Goal: Find specific fact: Find specific fact

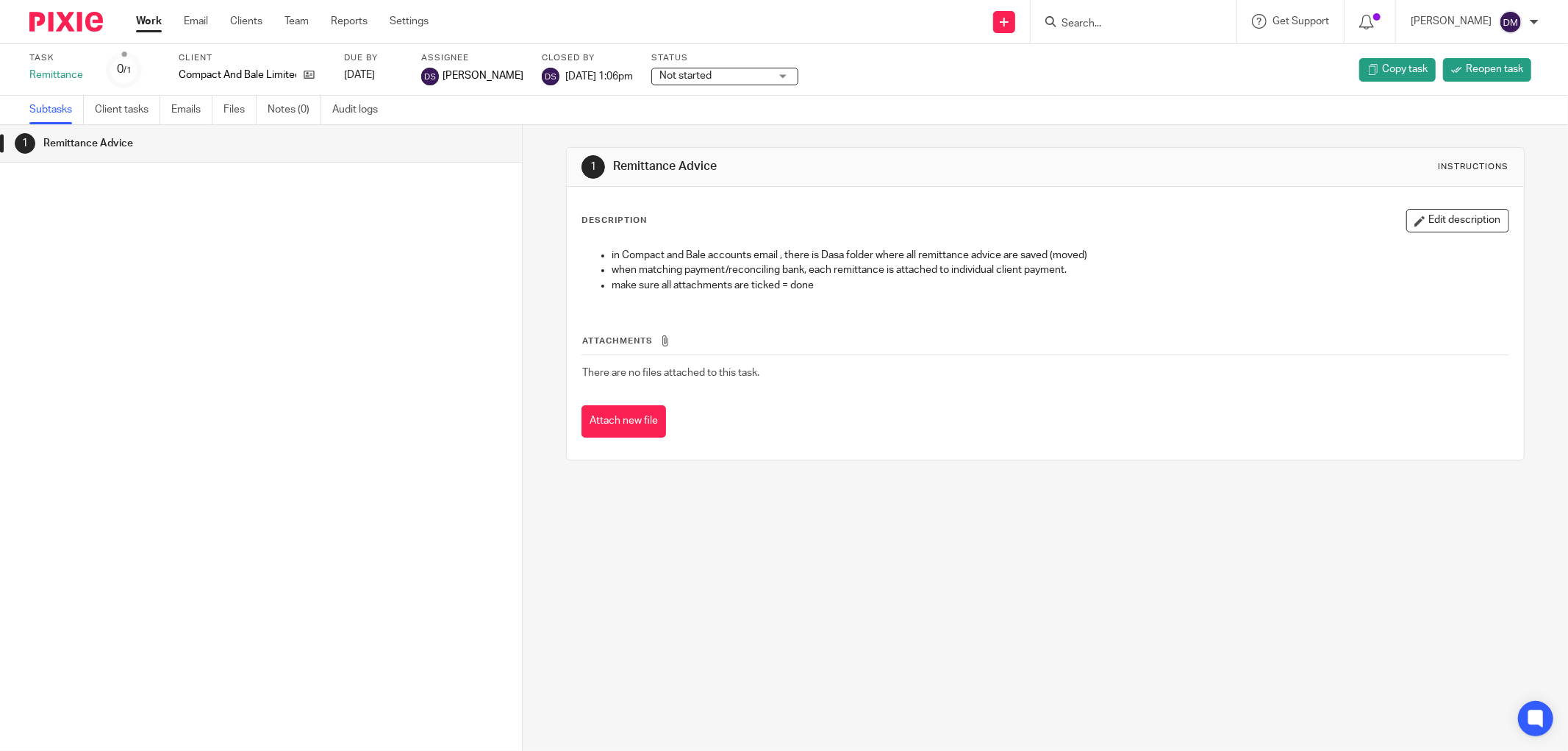
click at [1134, 18] on input "Search" at bounding box center [1126, 24] width 133 height 13
type input "tropgo"
click button "submit" at bounding box center [0, 0] width 0 height 0
click at [1148, 56] on link at bounding box center [1148, 57] width 182 height 22
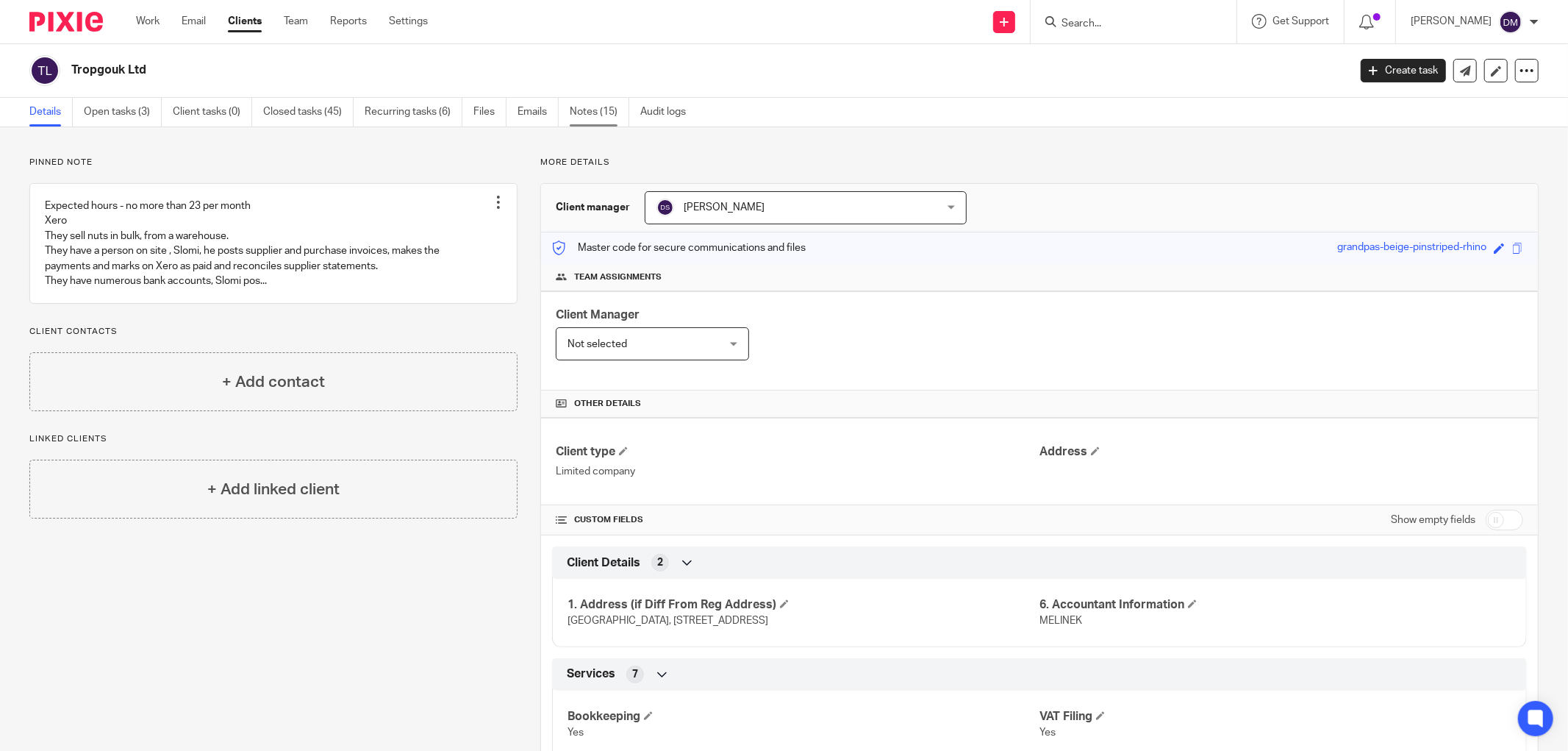
click at [591, 111] on link "Notes (15)" at bounding box center [600, 113] width 59 height 29
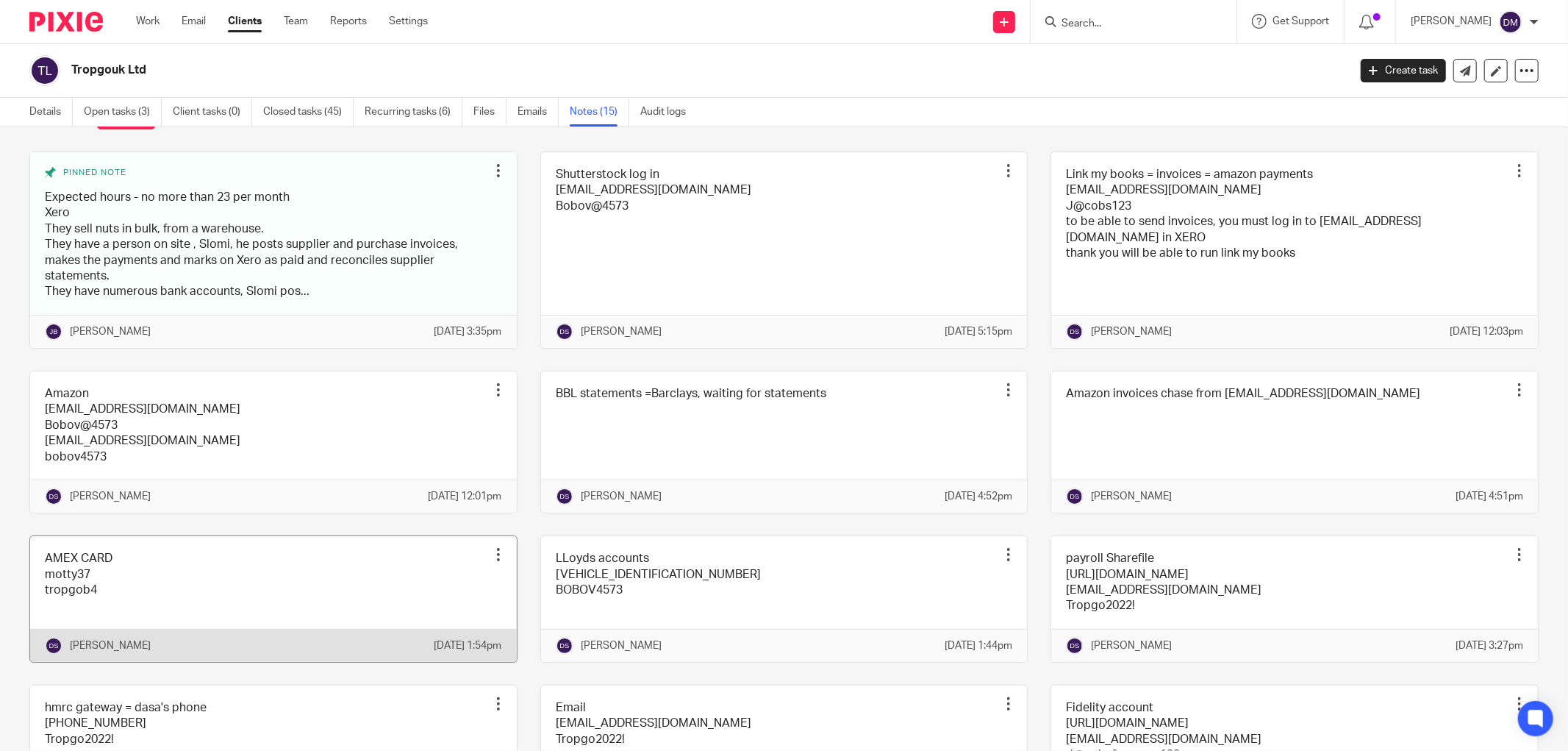
scroll to position [59, 0]
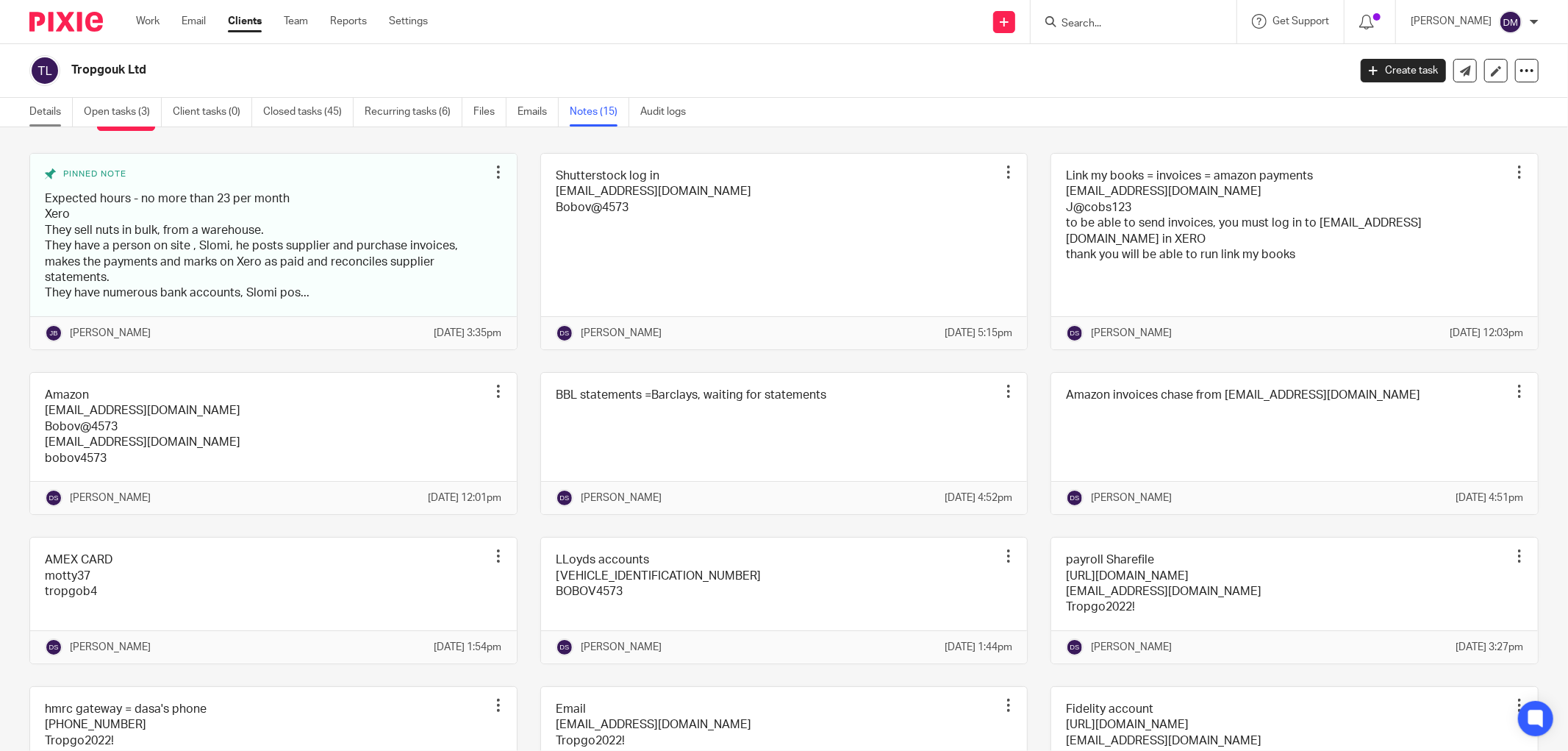
click at [39, 109] on link "Details" at bounding box center [51, 113] width 43 height 29
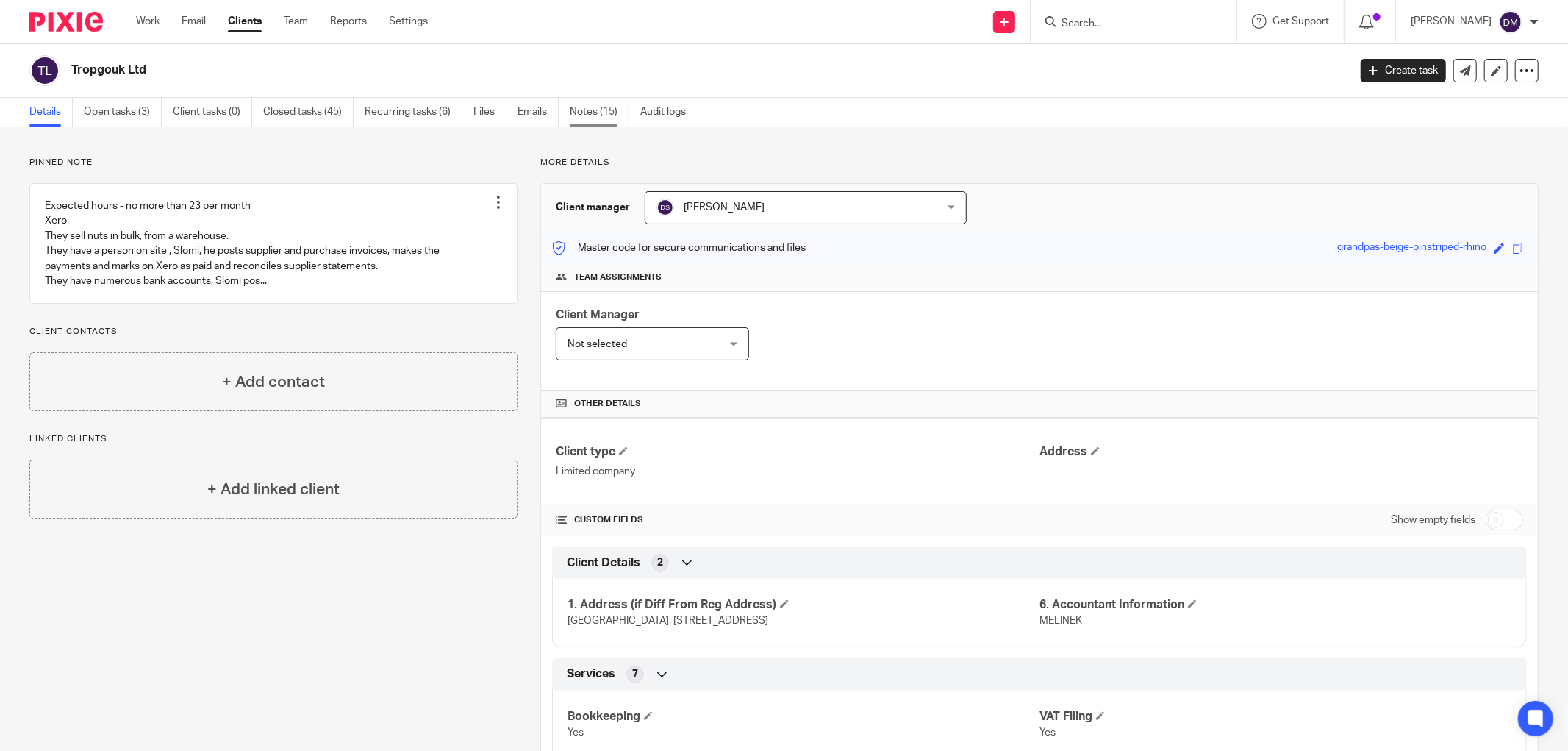
click at [596, 117] on link "Notes (15)" at bounding box center [600, 113] width 59 height 29
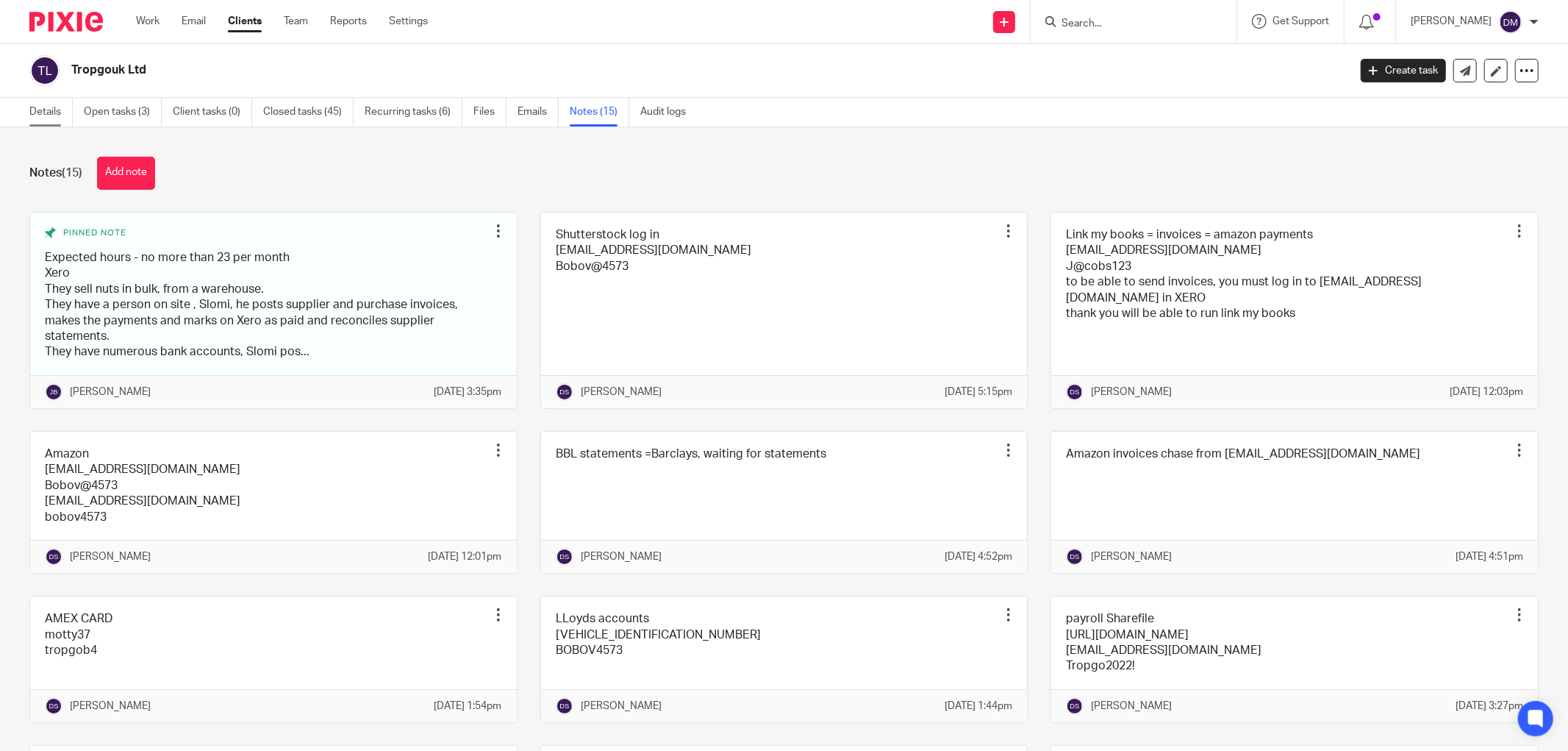
click at [38, 114] on link "Details" at bounding box center [51, 113] width 43 height 29
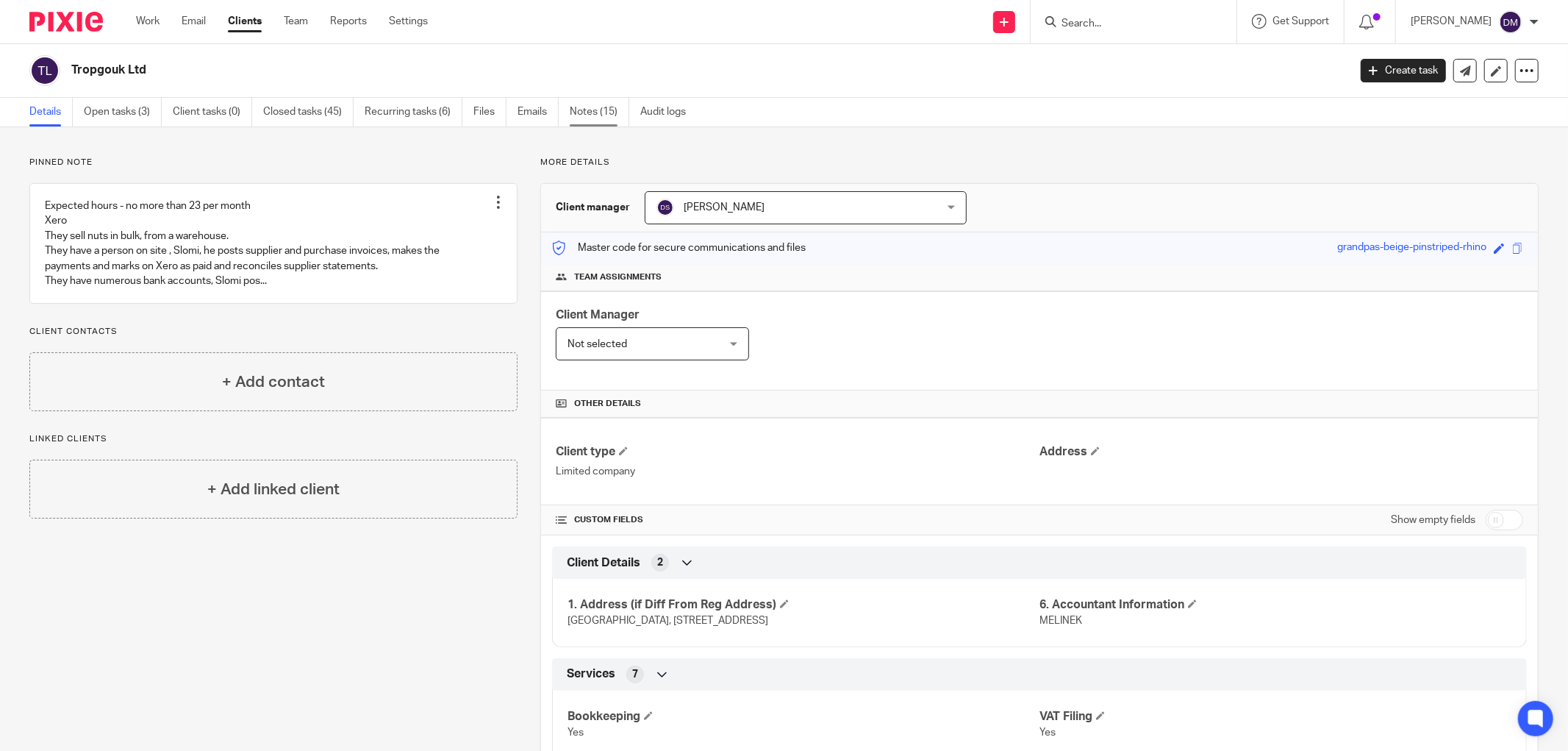
click at [577, 113] on link "Notes (15)" at bounding box center [600, 113] width 59 height 29
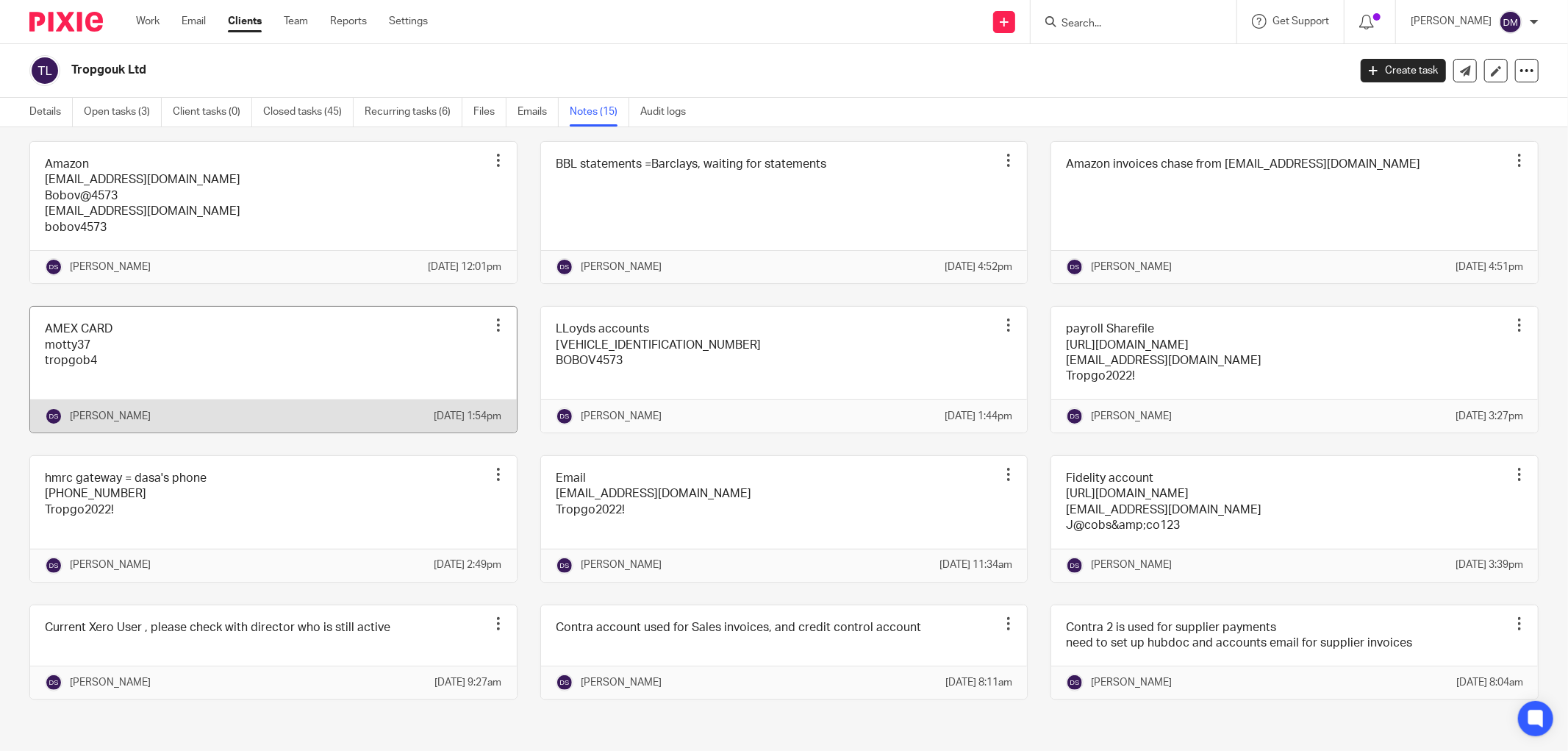
scroll to position [385, 0]
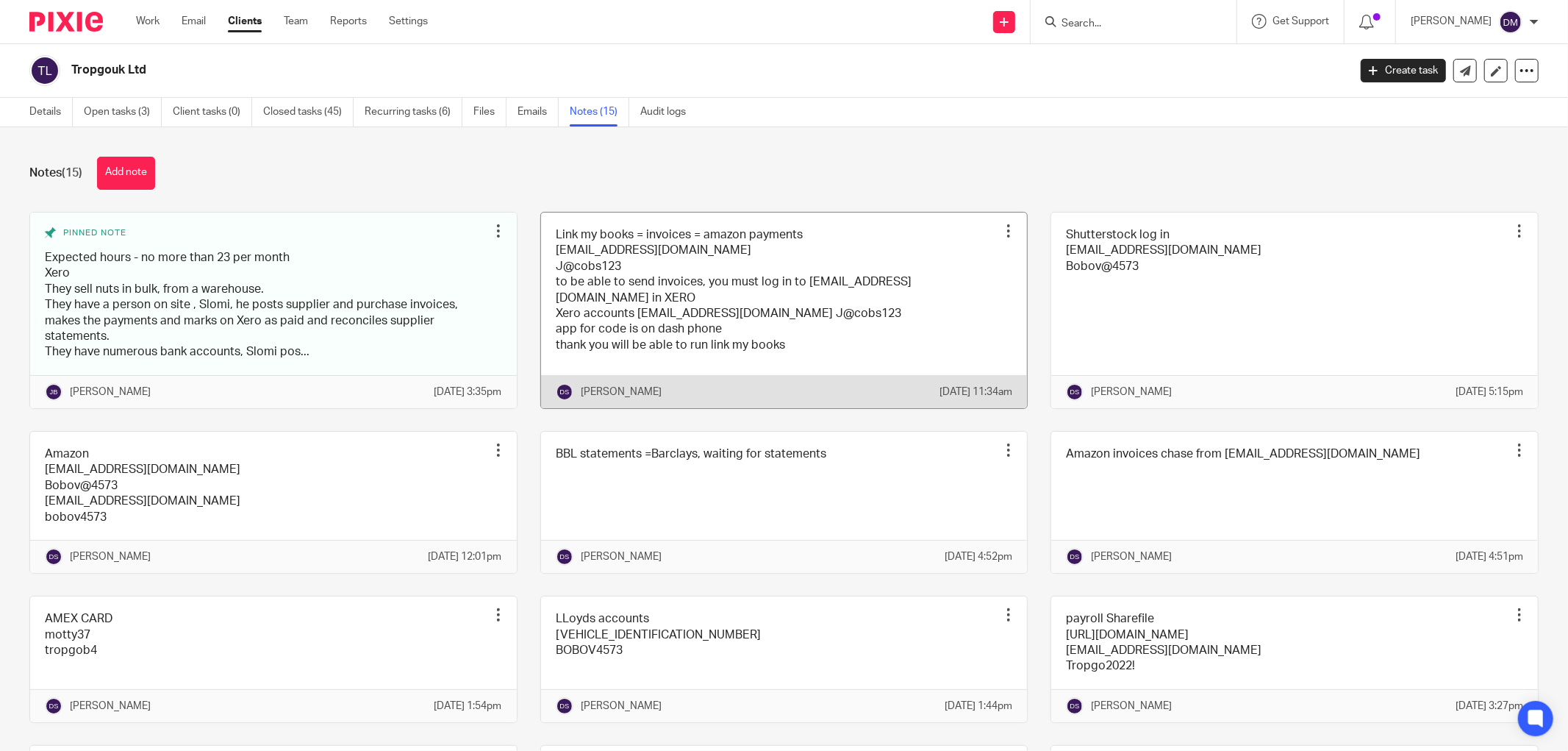
click at [691, 306] on link at bounding box center [784, 310] width 486 height 195
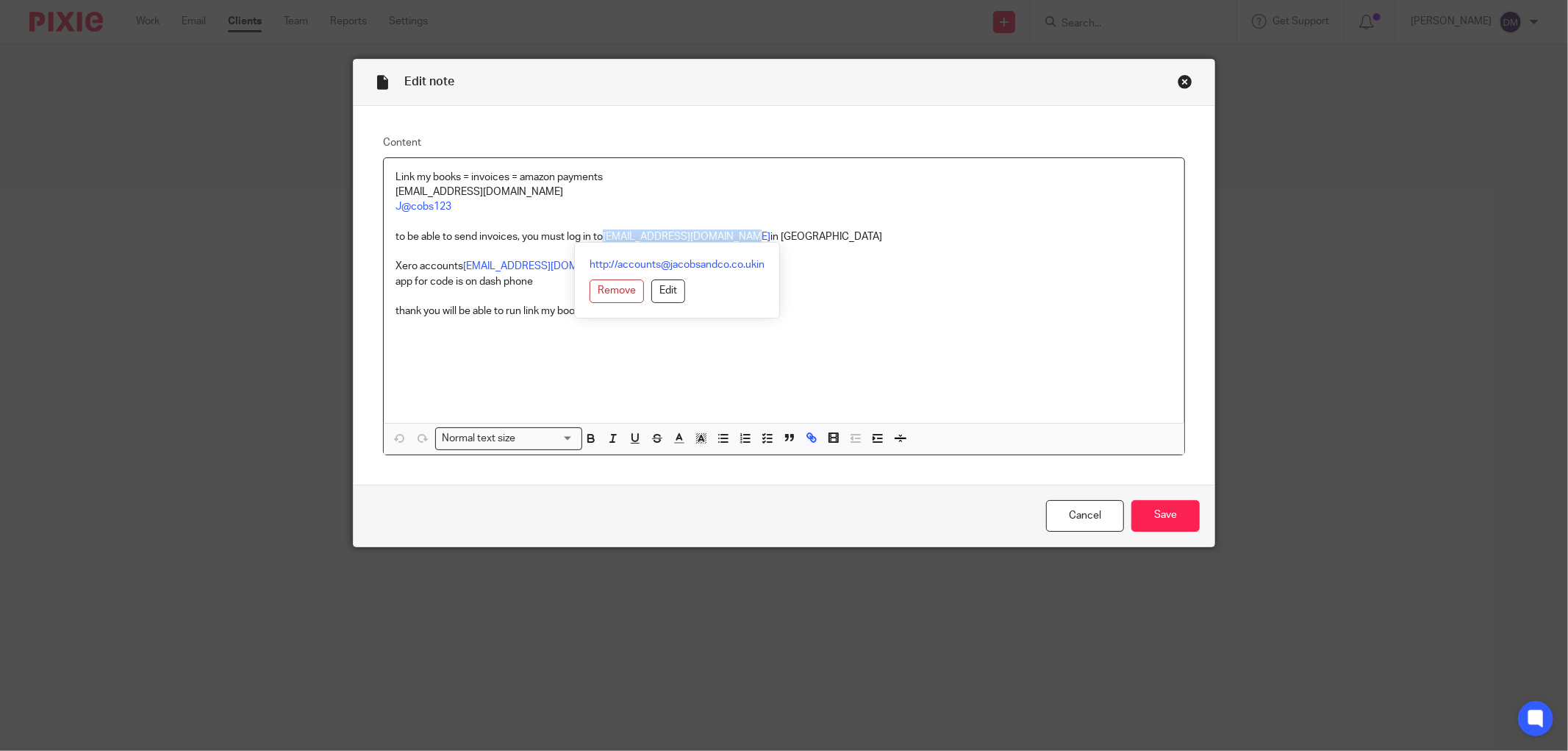
drag, startPoint x: 739, startPoint y: 237, endPoint x: 600, endPoint y: 243, distance: 139.1
click at [600, 243] on div "Link my books = invoices = amazon payments [EMAIL_ADDRESS][DOMAIN_NAME] J@cobs1…" at bounding box center [784, 306] width 800 height 297
copy link "[EMAIL_ADDRESS][DOMAIN_NAME]"
click at [870, 316] on p "thank you will be able to run link my books" at bounding box center [784, 311] width 777 height 14
drag, startPoint x: 446, startPoint y: 211, endPoint x: 388, endPoint y: 215, distance: 58.1
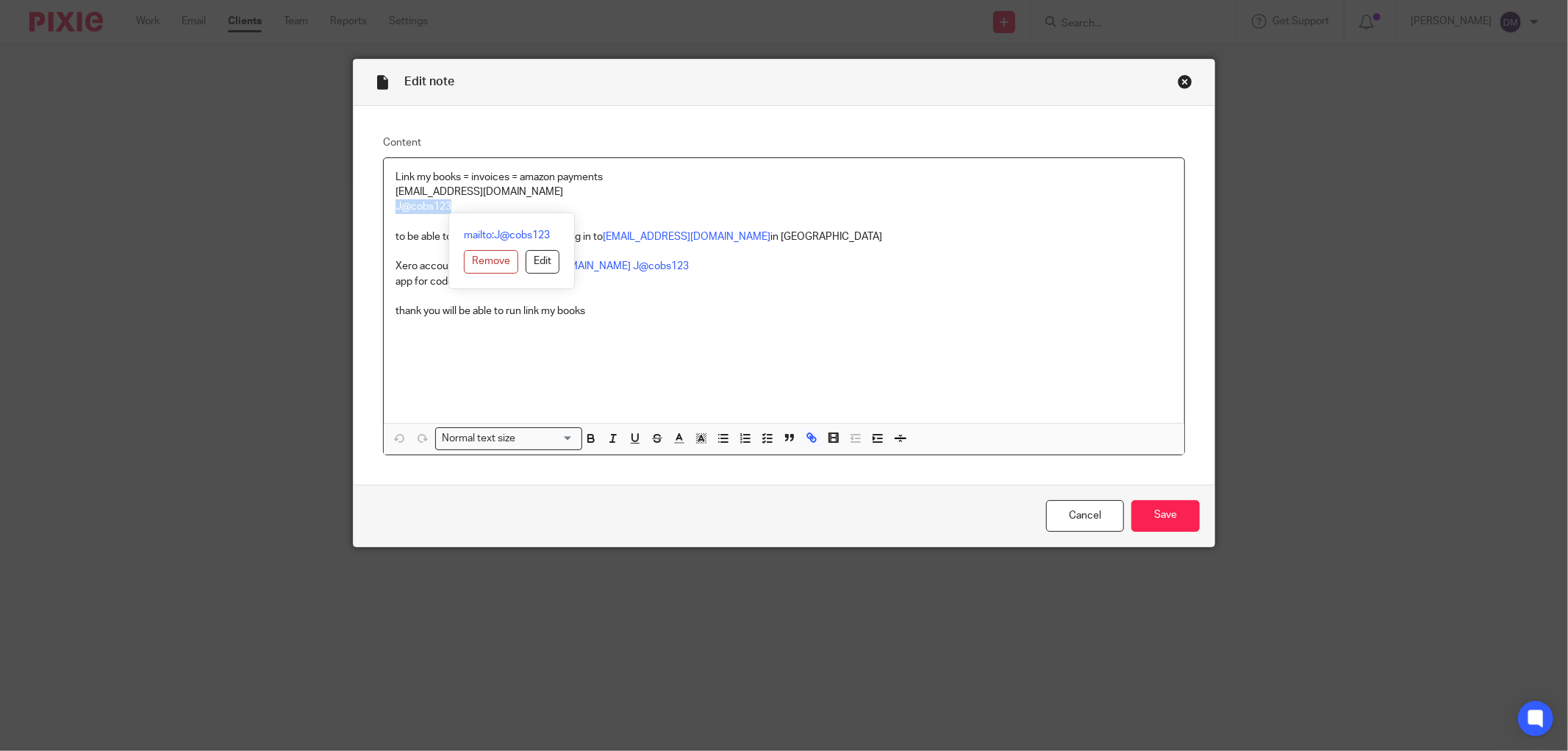
click at [395, 214] on p "J@cobs123" at bounding box center [784, 207] width 777 height 14
copy link "J@cobs123"
click at [943, 241] on p "to be able to send invoices, you must log in to [EMAIL_ADDRESS][DOMAIN_NAME] in…" at bounding box center [784, 236] width 777 height 14
